Goal: Task Accomplishment & Management: Manage account settings

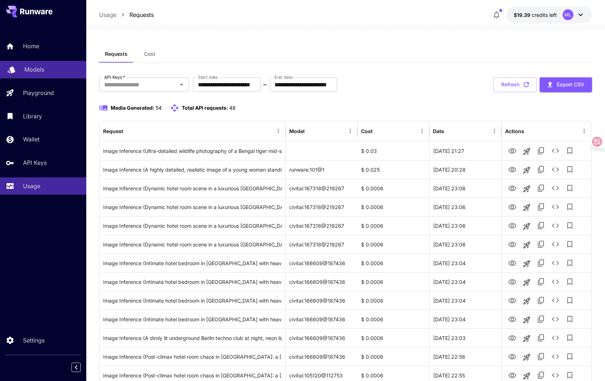
click at [37, 66] on p "Models" at bounding box center [34, 69] width 20 height 9
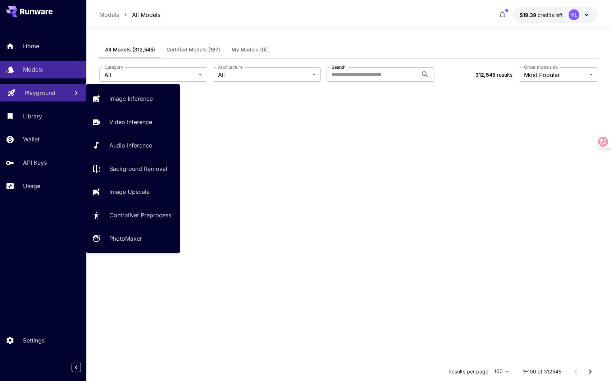
click at [42, 88] on p "Playground" at bounding box center [39, 92] width 31 height 9
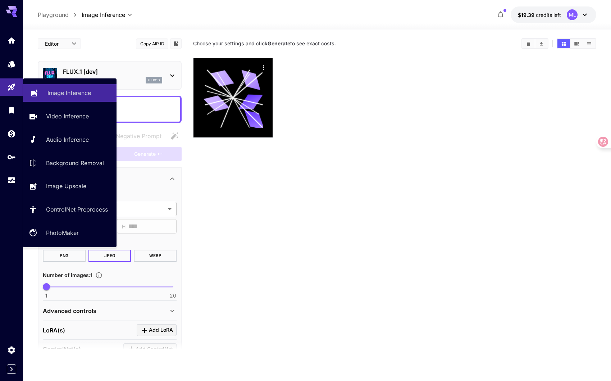
click at [97, 92] on div "Image Inference" at bounding box center [78, 92] width 63 height 9
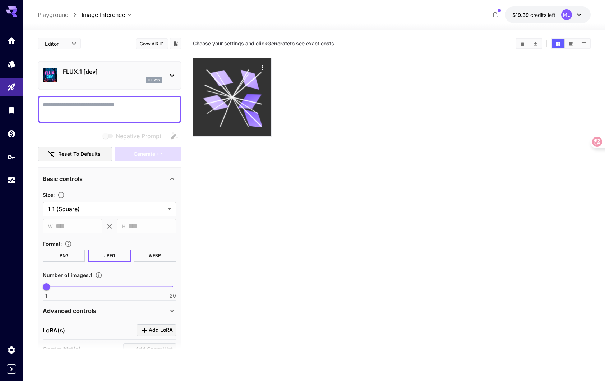
click at [255, 100] on icon at bounding box center [250, 101] width 24 height 15
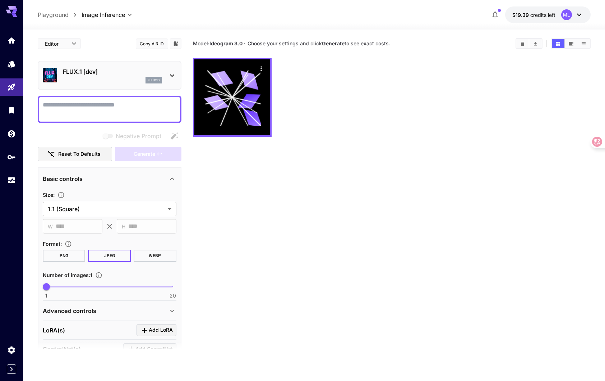
click at [377, 111] on div at bounding box center [392, 97] width 398 height 79
click at [178, 9] on div "**********" at bounding box center [314, 14] width 553 height 17
click at [11, 37] on icon "Home" at bounding box center [12, 38] width 7 height 6
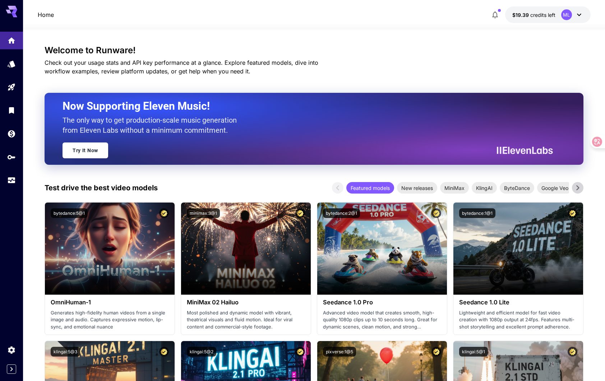
click at [571, 16] on div "ML" at bounding box center [566, 14] width 11 height 11
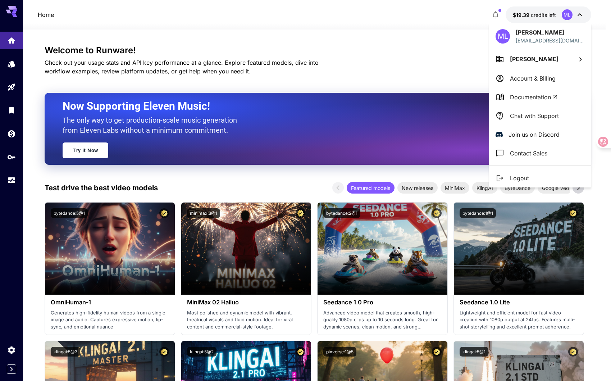
click at [554, 77] on p "Account & Billing" at bounding box center [533, 78] width 46 height 9
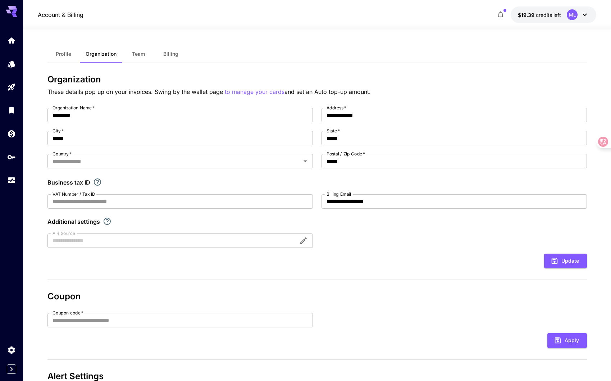
type input "**********"
click at [576, 16] on icon at bounding box center [579, 14] width 9 height 9
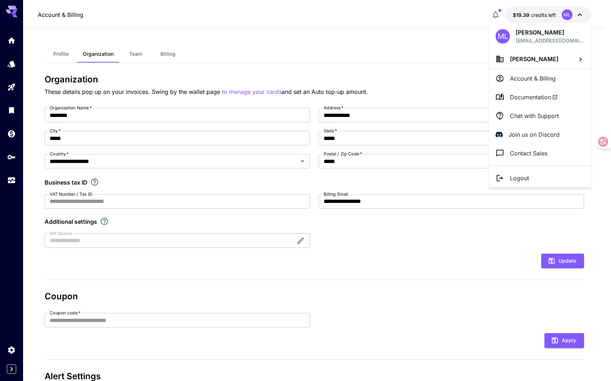
click at [169, 57] on div at bounding box center [305, 190] width 611 height 381
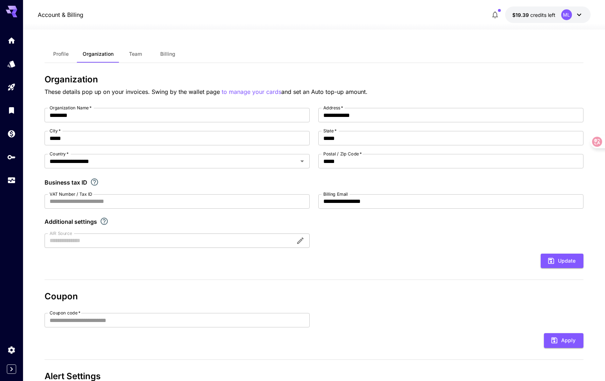
click at [168, 53] on span "Billing" at bounding box center [167, 54] width 15 height 6
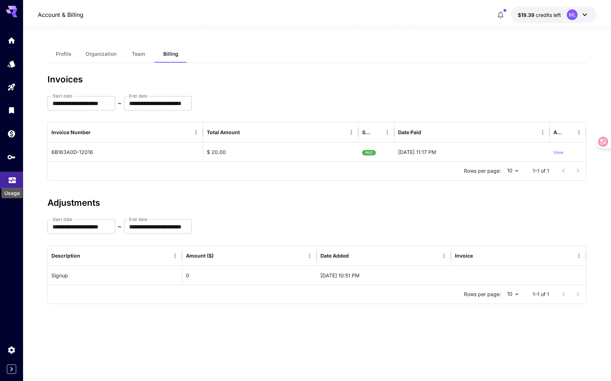
click at [10, 179] on icon "Usage" at bounding box center [12, 178] width 9 height 9
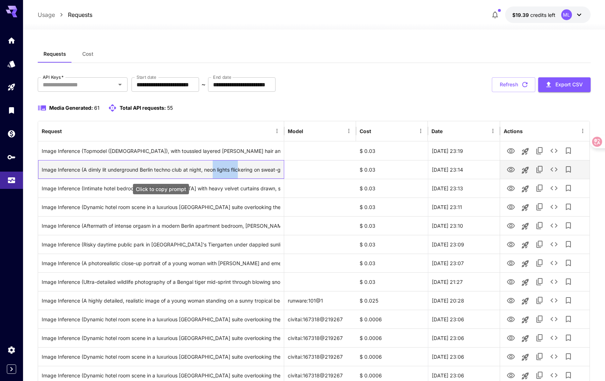
drag, startPoint x: 213, startPoint y: 167, endPoint x: 238, endPoint y: 166, distance: 25.5
click at [238, 166] on div "Image Inference (A dimly lit underground Berlin techno club at night, neon ligh…" at bounding box center [161, 169] width 239 height 18
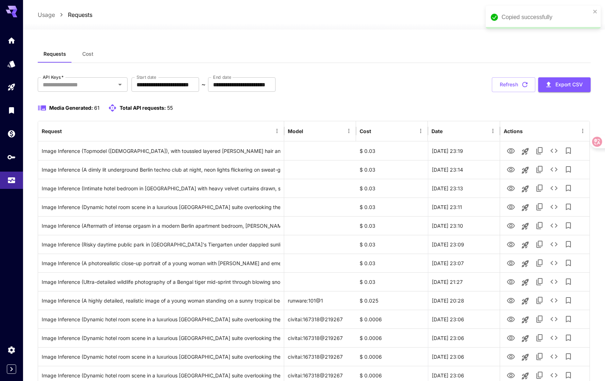
click at [334, 88] on div "**********" at bounding box center [314, 84] width 553 height 15
click at [417, 80] on div "**********" at bounding box center [314, 84] width 553 height 15
click at [595, 10] on icon "close" at bounding box center [595, 12] width 5 height 6
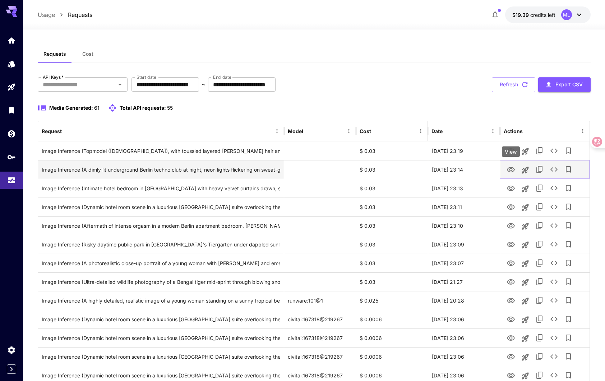
click at [510, 170] on icon "View" at bounding box center [511, 169] width 8 height 5
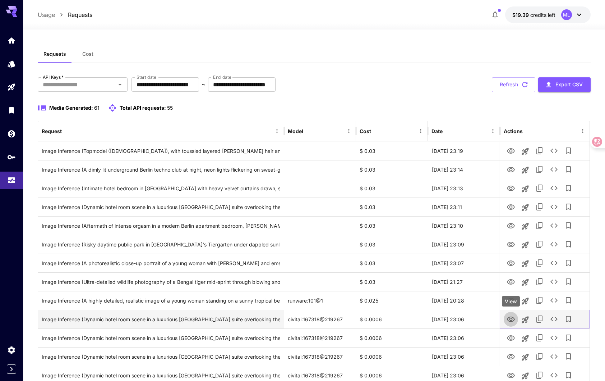
click at [513, 322] on icon "View" at bounding box center [511, 319] width 9 height 9
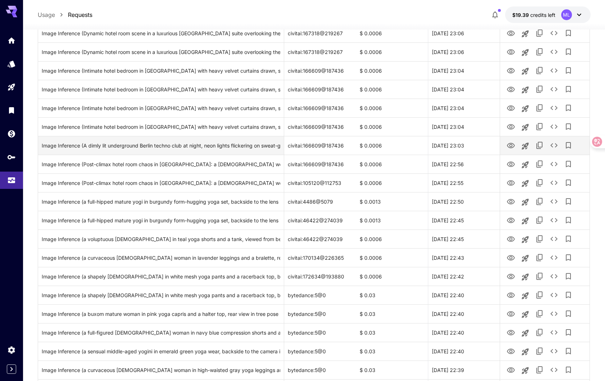
scroll to position [323, 0]
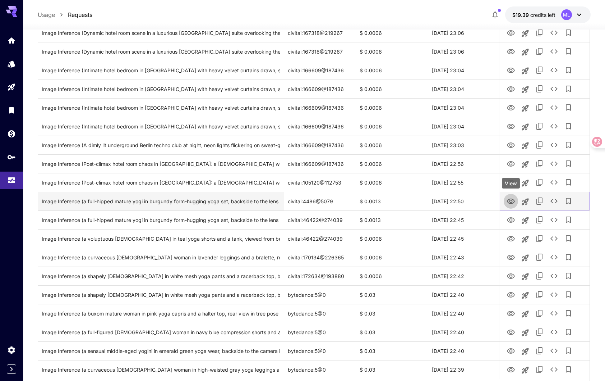
click at [507, 201] on icon "View" at bounding box center [511, 200] width 8 height 5
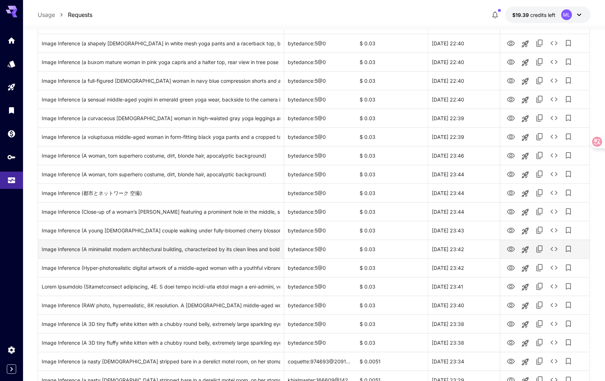
scroll to position [575, 0]
click at [511, 248] on icon "View" at bounding box center [511, 248] width 9 height 9
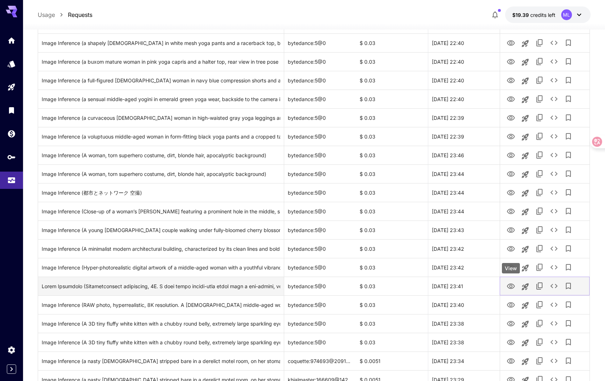
click at [510, 283] on icon "View" at bounding box center [511, 285] width 8 height 5
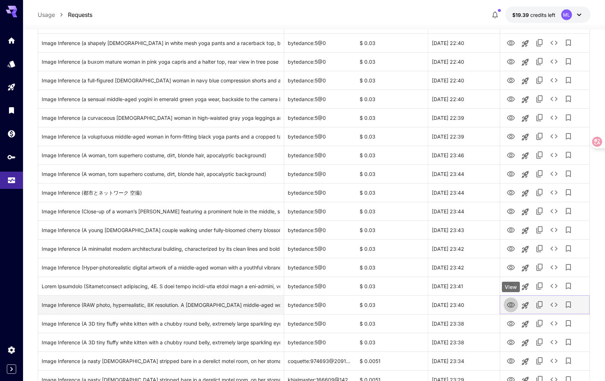
click at [512, 305] on icon "View" at bounding box center [511, 304] width 8 height 5
click at [234, 303] on div "Image Inference (RAW photo, hyperrealistic, 8K resolution. A [DEMOGRAPHIC_DATA]…" at bounding box center [161, 304] width 239 height 18
